Goal: Transaction & Acquisition: Obtain resource

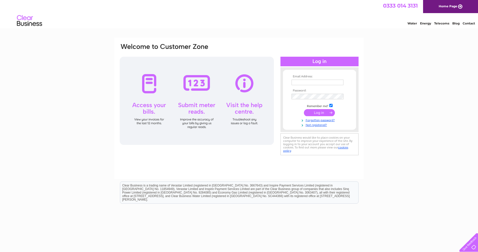
click at [329, 83] on input "text" at bounding box center [317, 83] width 52 height 6
type input "[EMAIL_ADDRESS][DOMAIN_NAME]"
click at [304, 110] on input "submit" at bounding box center [319, 113] width 31 height 7
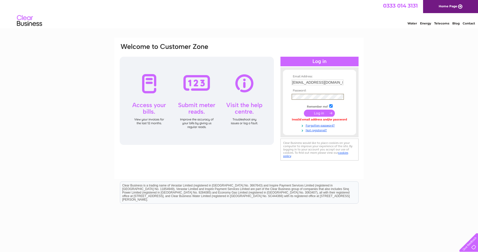
click at [304, 110] on input "submit" at bounding box center [319, 113] width 31 height 7
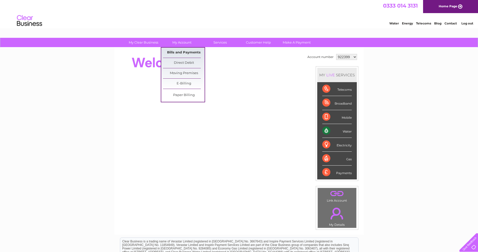
click at [182, 53] on link "Bills and Payments" at bounding box center [184, 53] width 42 height 10
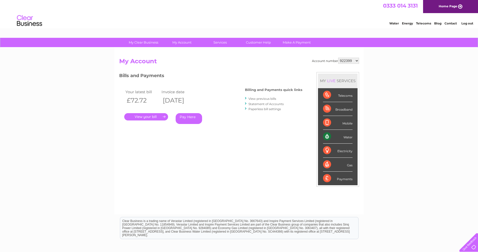
click at [263, 104] on link "Statement of Accounts" at bounding box center [265, 104] width 35 height 4
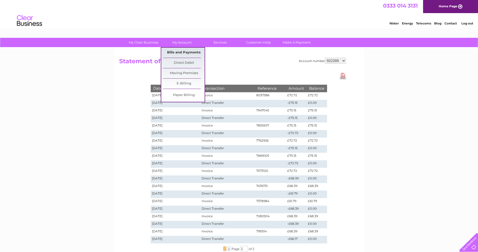
click at [188, 53] on link "Bills and Payments" at bounding box center [184, 53] width 42 height 10
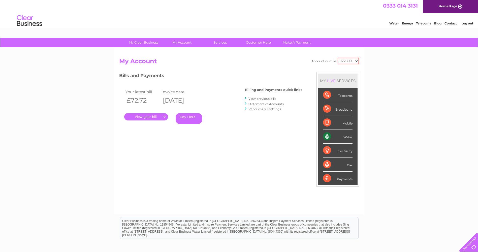
click at [155, 116] on link "." at bounding box center [146, 116] width 44 height 7
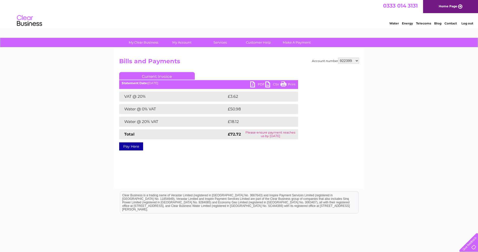
click at [254, 83] on link "PDF" at bounding box center [257, 84] width 15 height 7
click at [291, 28] on div "Water Energy Telecoms Blog Contact Log out" at bounding box center [239, 21] width 478 height 16
